Goal: Task Accomplishment & Management: Use online tool/utility

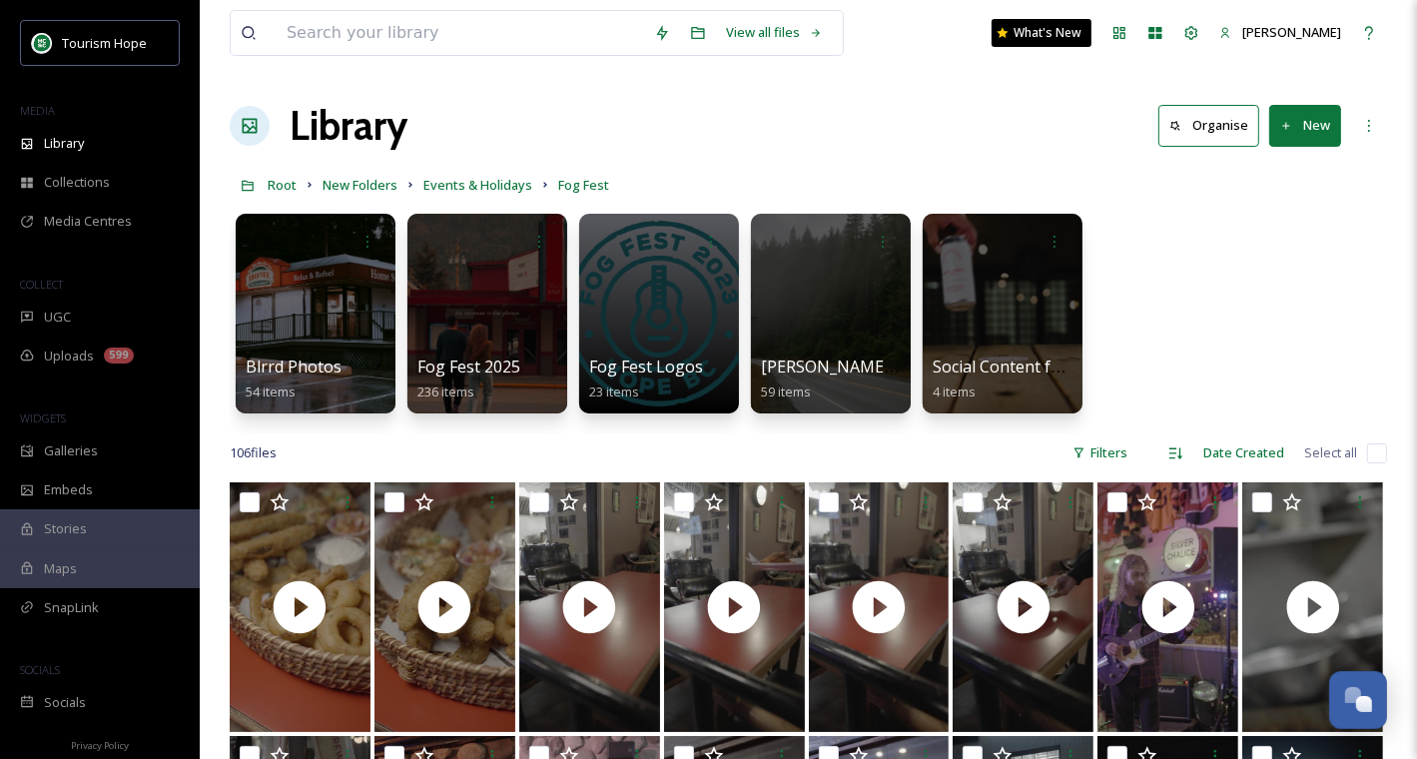
click at [1289, 111] on button "New" at bounding box center [1306, 125] width 72 height 41
click at [1292, 251] on span "Folder" at bounding box center [1283, 250] width 38 height 19
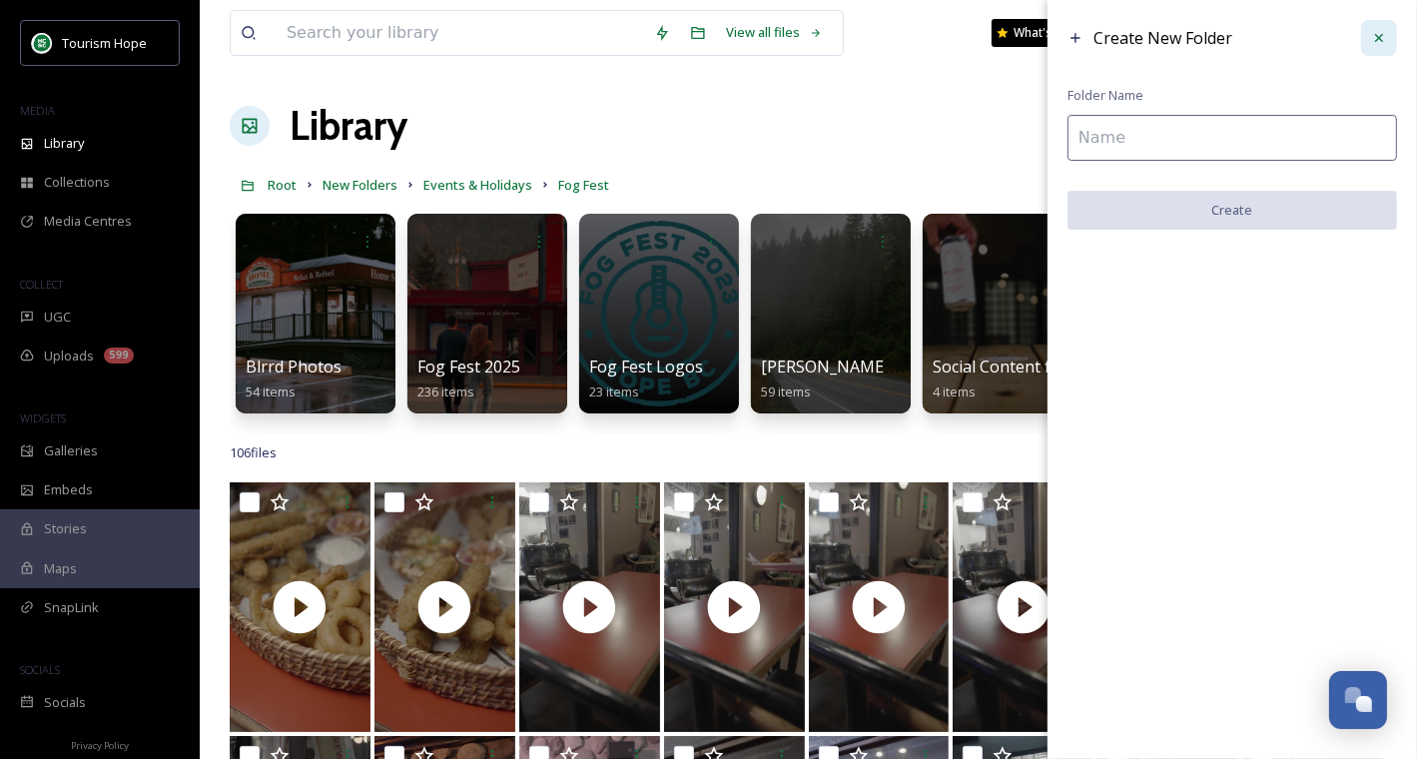
click at [1363, 40] on div at bounding box center [1380, 38] width 36 height 36
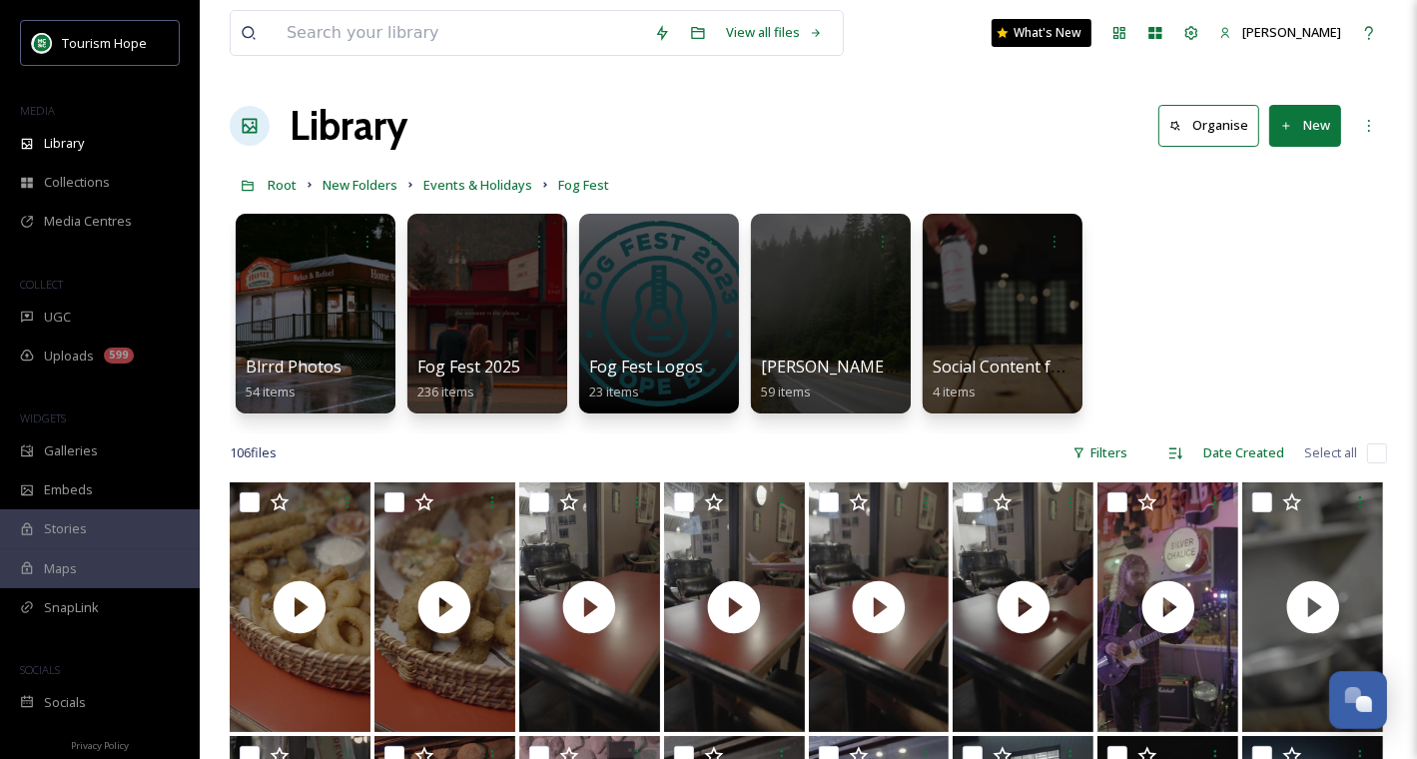
click at [1293, 112] on button "New" at bounding box center [1306, 125] width 72 height 41
click at [1274, 165] on span "File Upload" at bounding box center [1297, 172] width 66 height 19
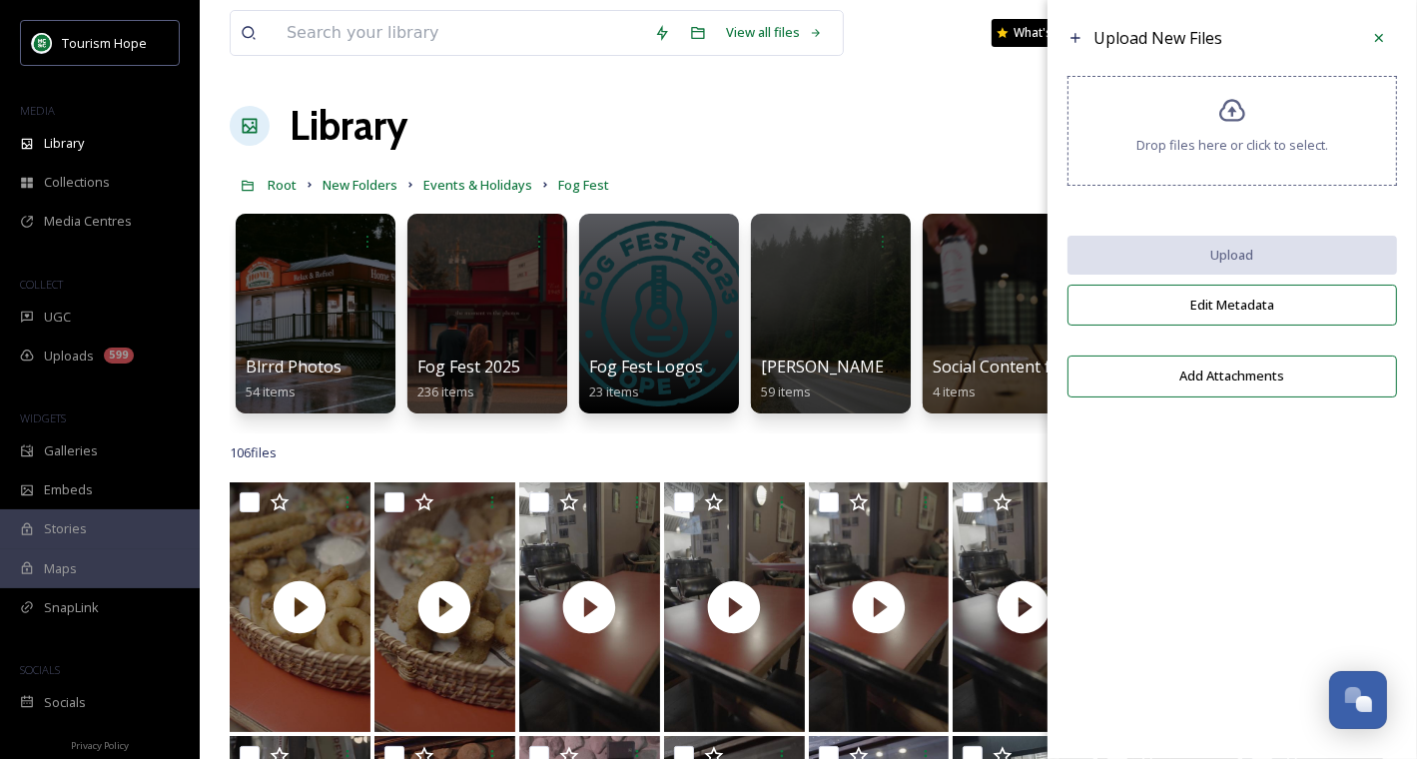
click at [1202, 171] on div "Drop files here or click to select." at bounding box center [1233, 131] width 330 height 110
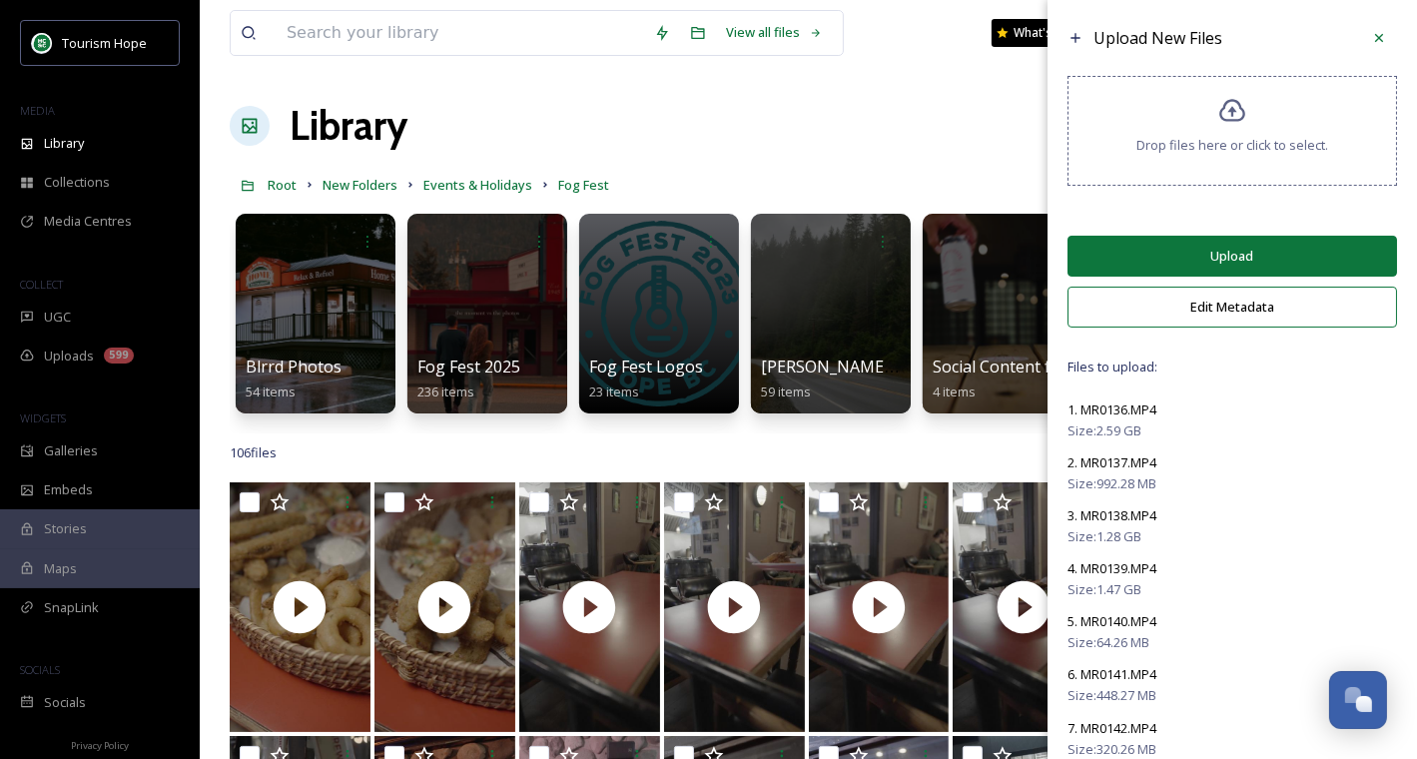
click at [1172, 266] on button "Upload" at bounding box center [1233, 256] width 330 height 41
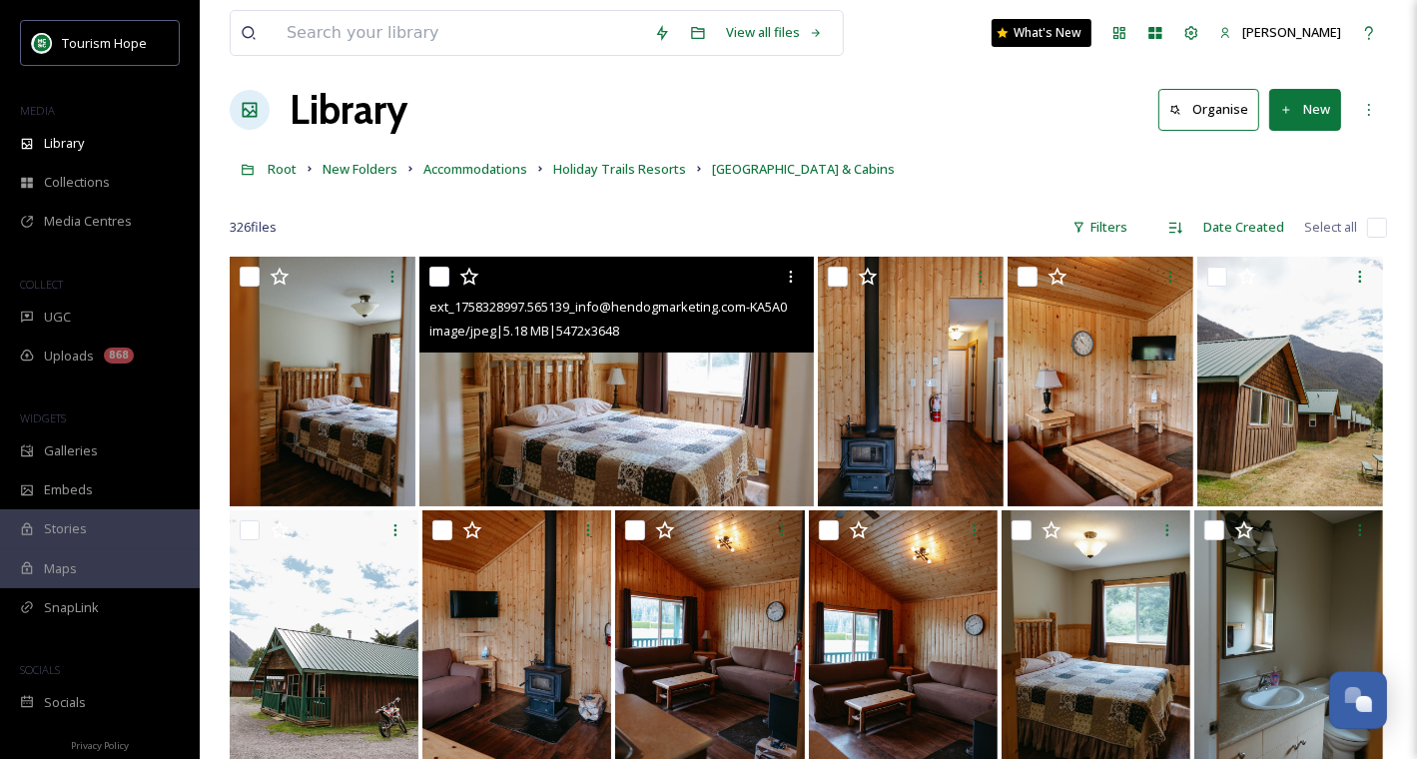
scroll to position [18, 0]
